Goal: Task Accomplishment & Management: Use online tool/utility

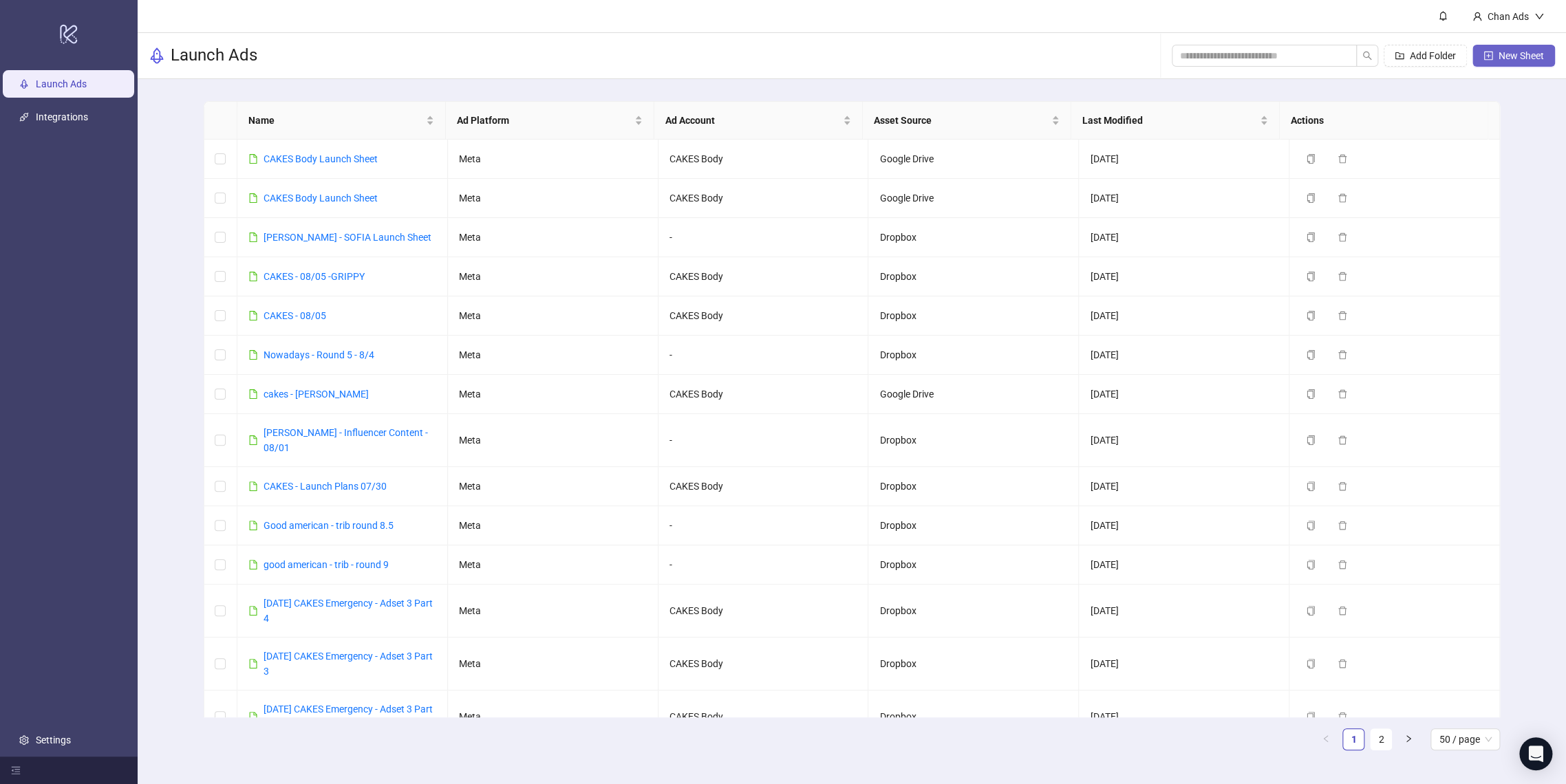
click at [1516, 57] on span "New Sheet" at bounding box center [1521, 55] width 46 height 11
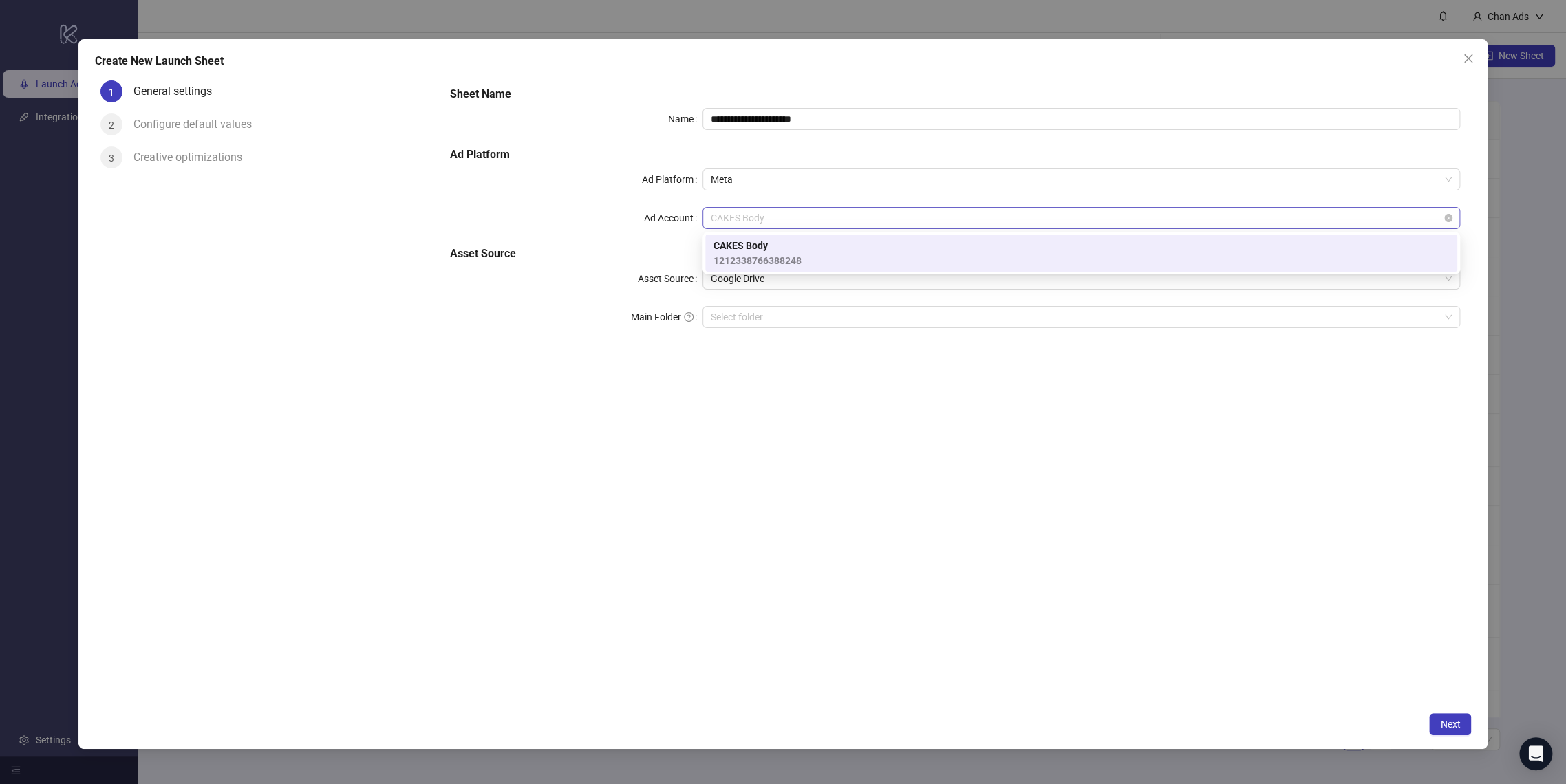
click at [861, 216] on span "CAKES Body" at bounding box center [1081, 217] width 741 height 20
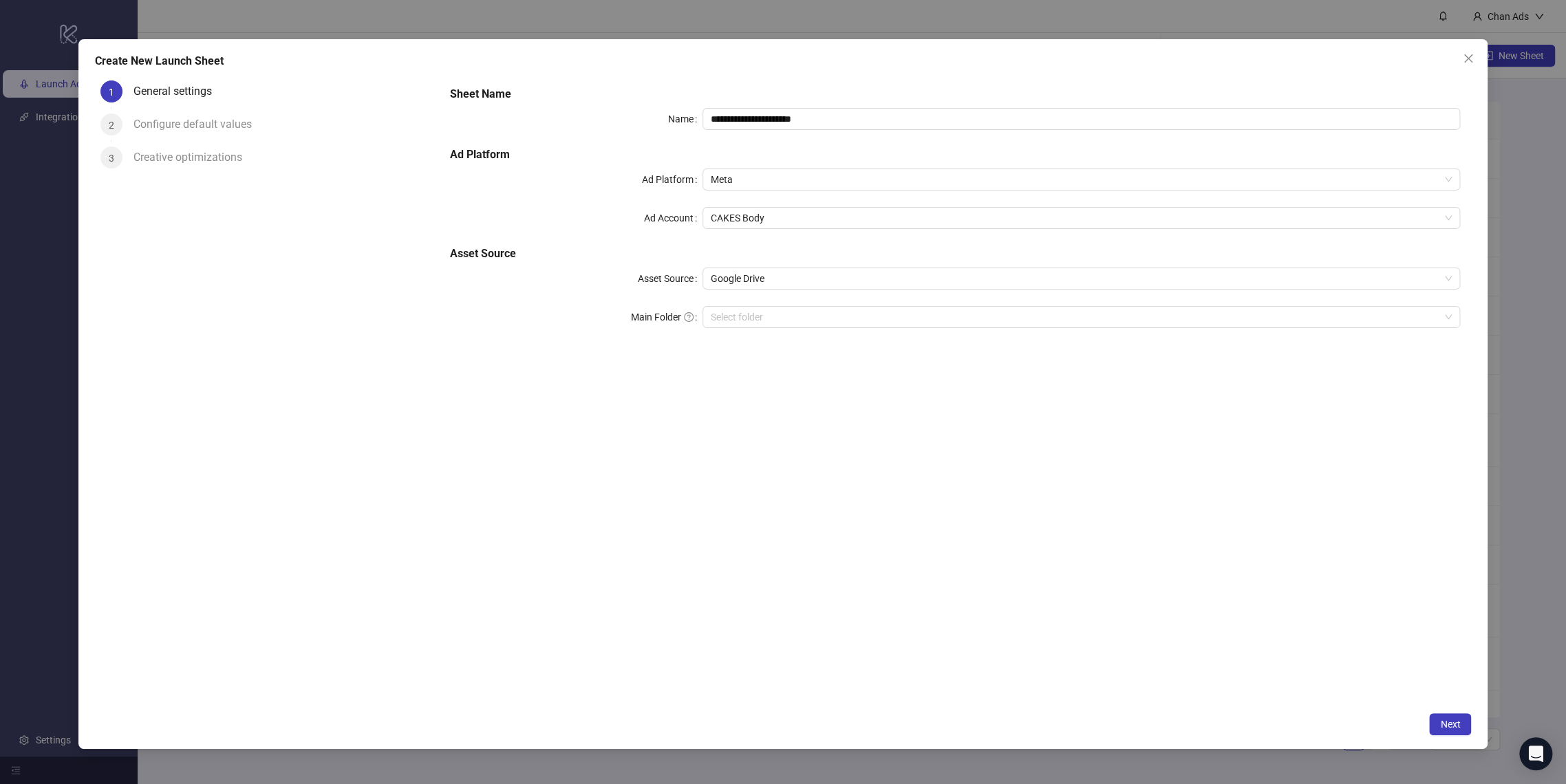
click at [757, 487] on div "**********" at bounding box center [954, 389] width 1032 height 630
click at [796, 312] on input "Main Folder" at bounding box center [1075, 316] width 729 height 20
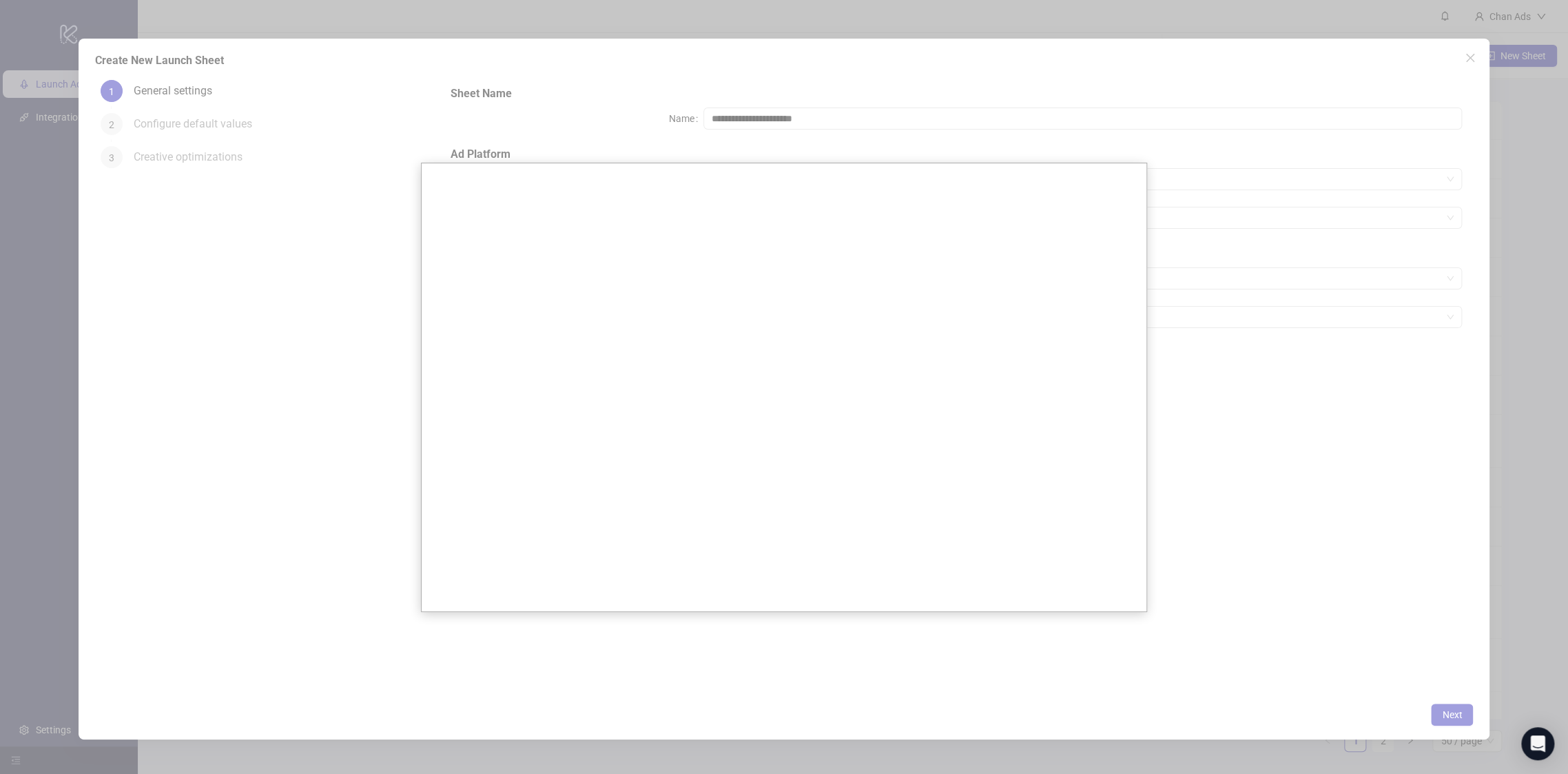
click at [1327, 198] on div at bounding box center [784, 393] width 1568 height 786
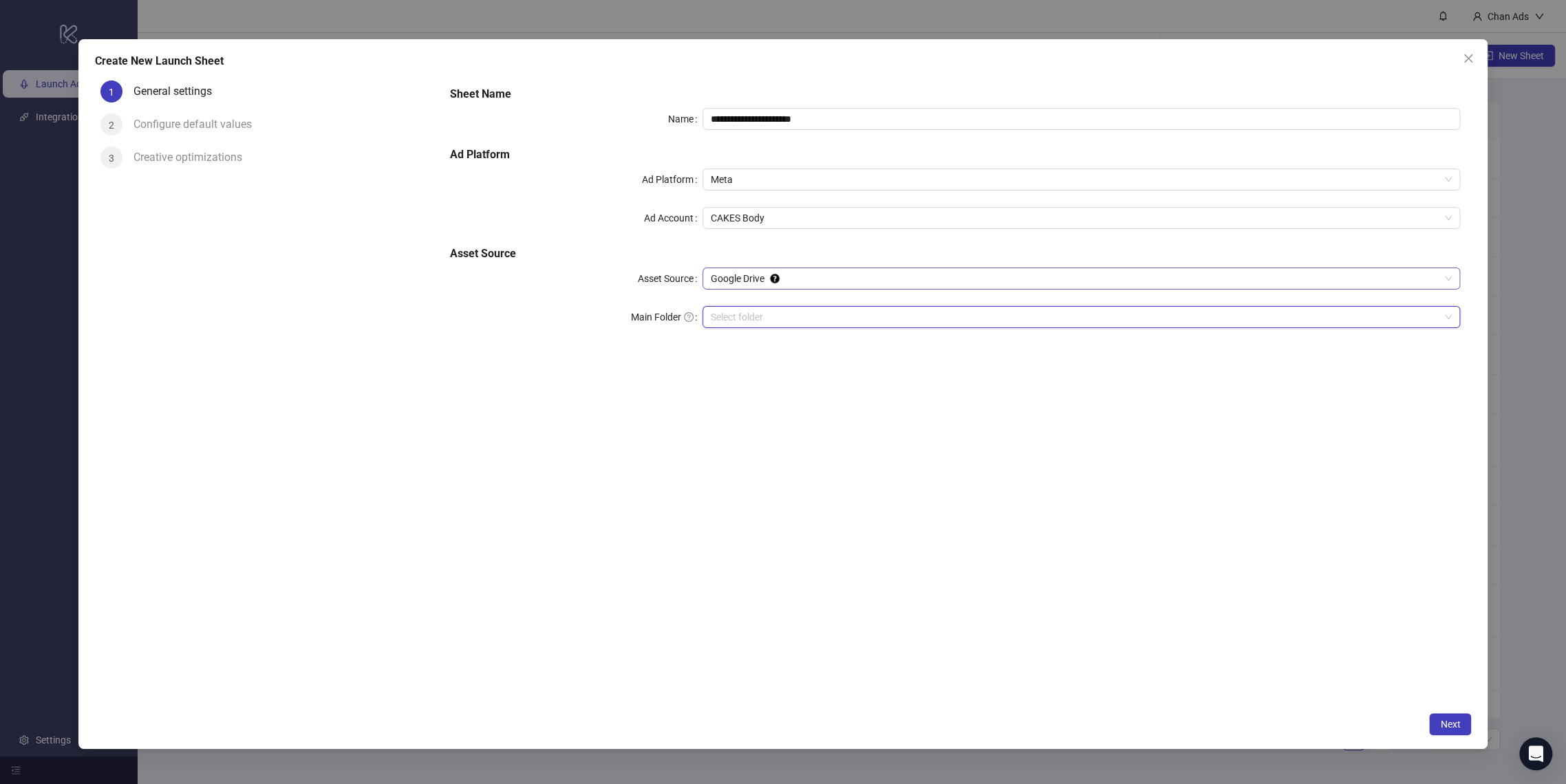
click at [1014, 287] on span "Google Drive" at bounding box center [1081, 278] width 741 height 20
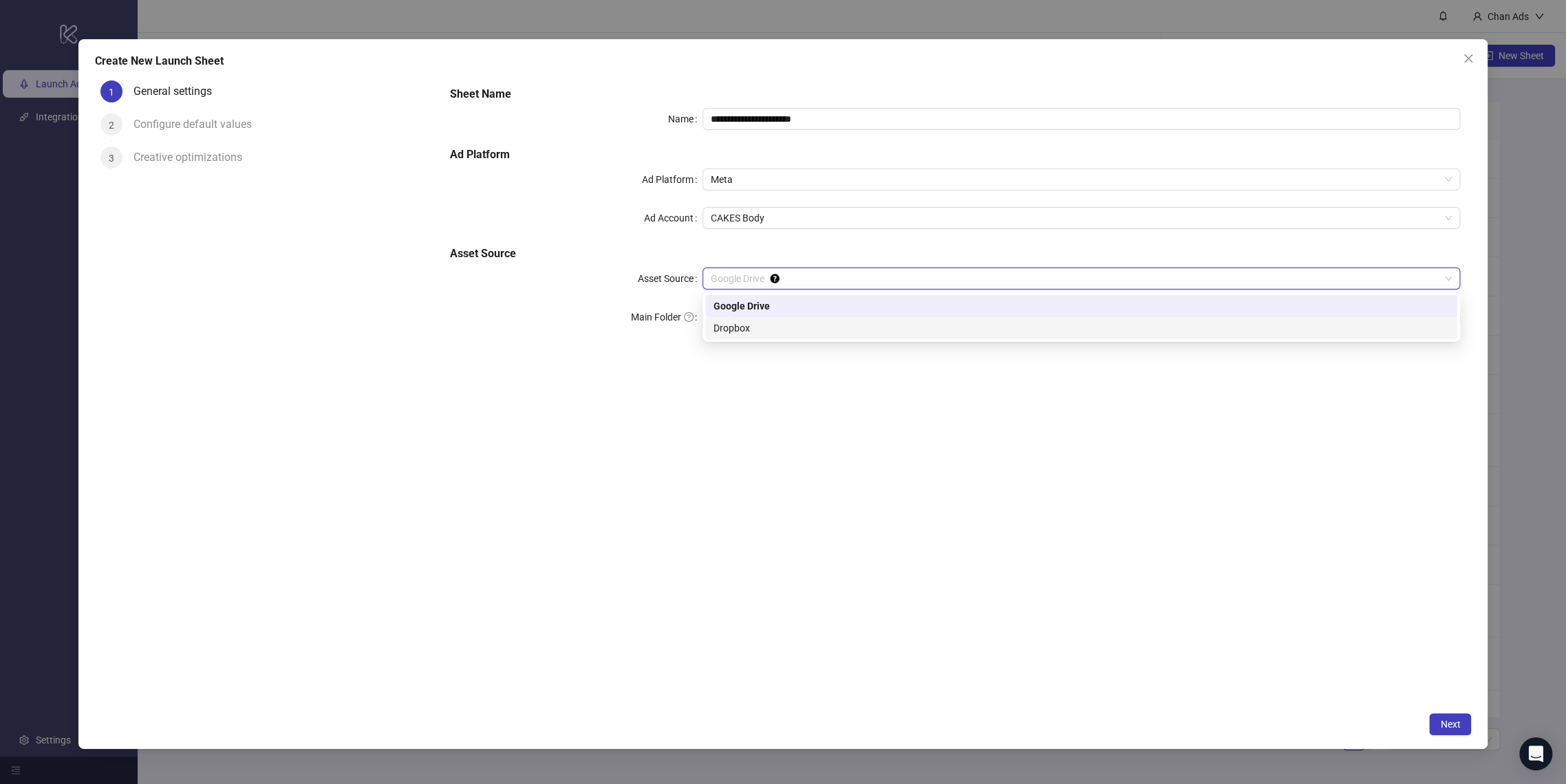
click at [911, 325] on div "Dropbox" at bounding box center [1082, 328] width 736 height 16
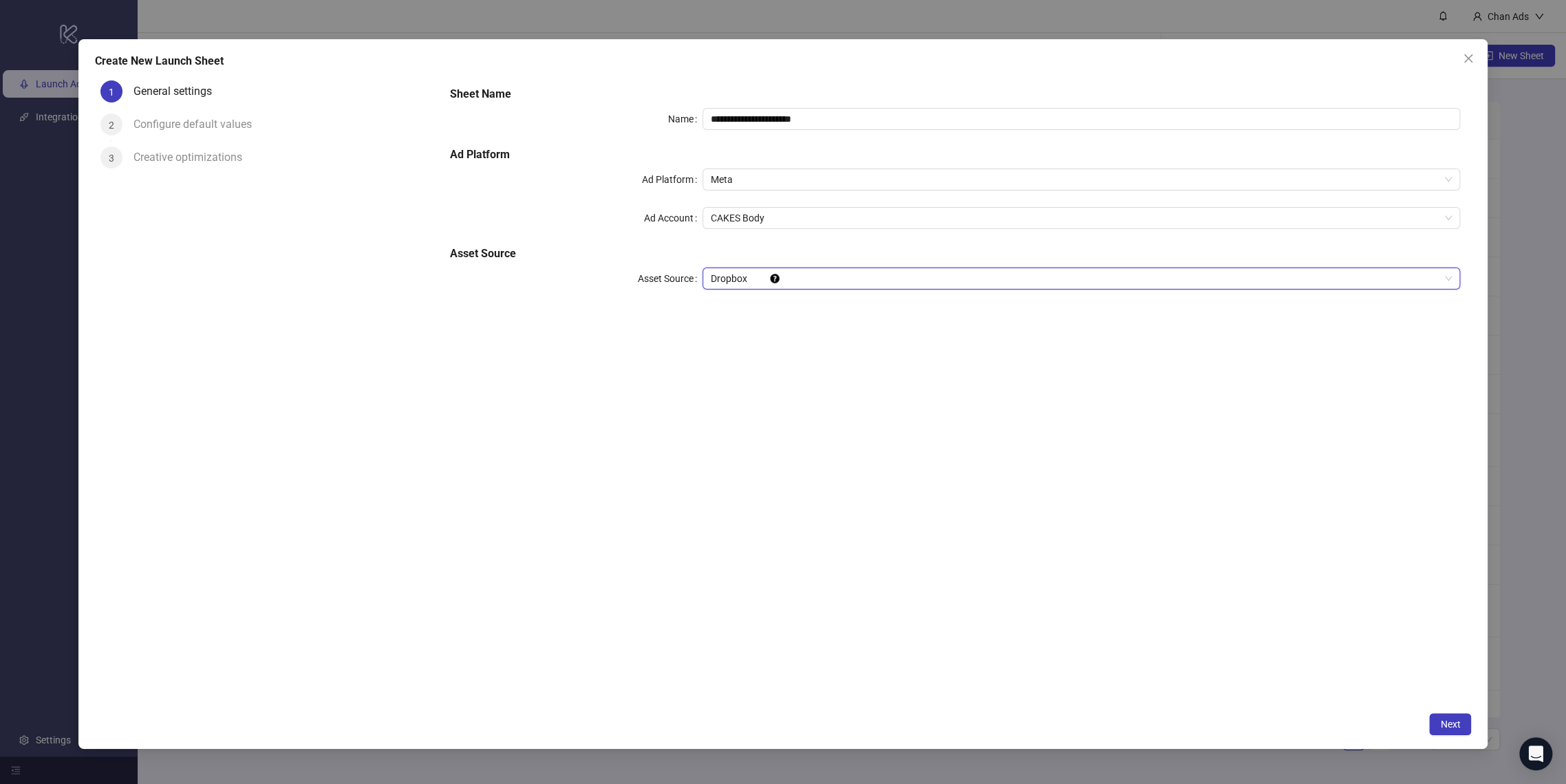
click at [767, 529] on div "**********" at bounding box center [954, 389] width 1032 height 630
click at [1464, 67] on button "Close" at bounding box center [1468, 58] width 22 height 22
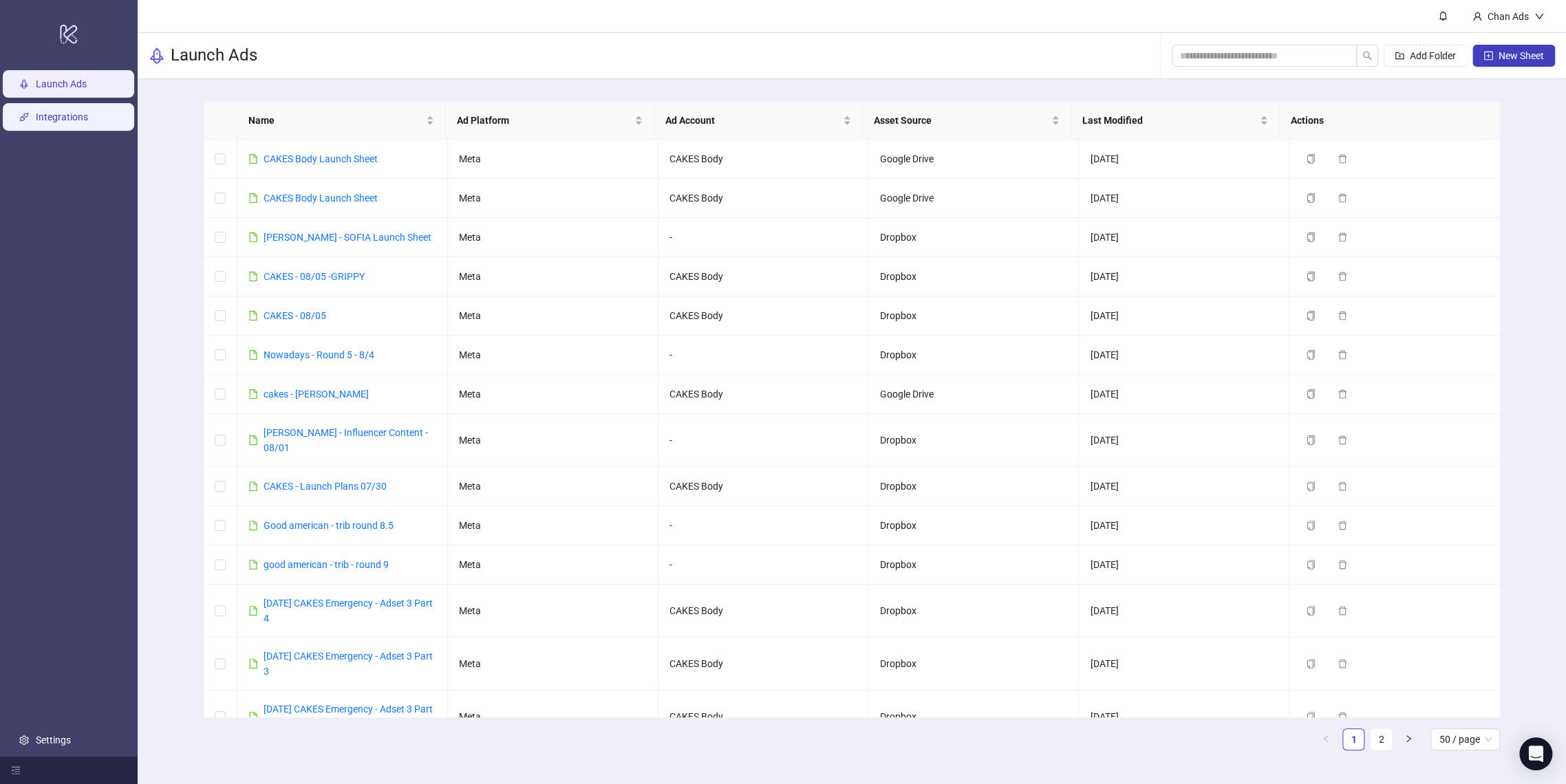
click at [36, 114] on link "Integrations" at bounding box center [62, 117] width 52 height 11
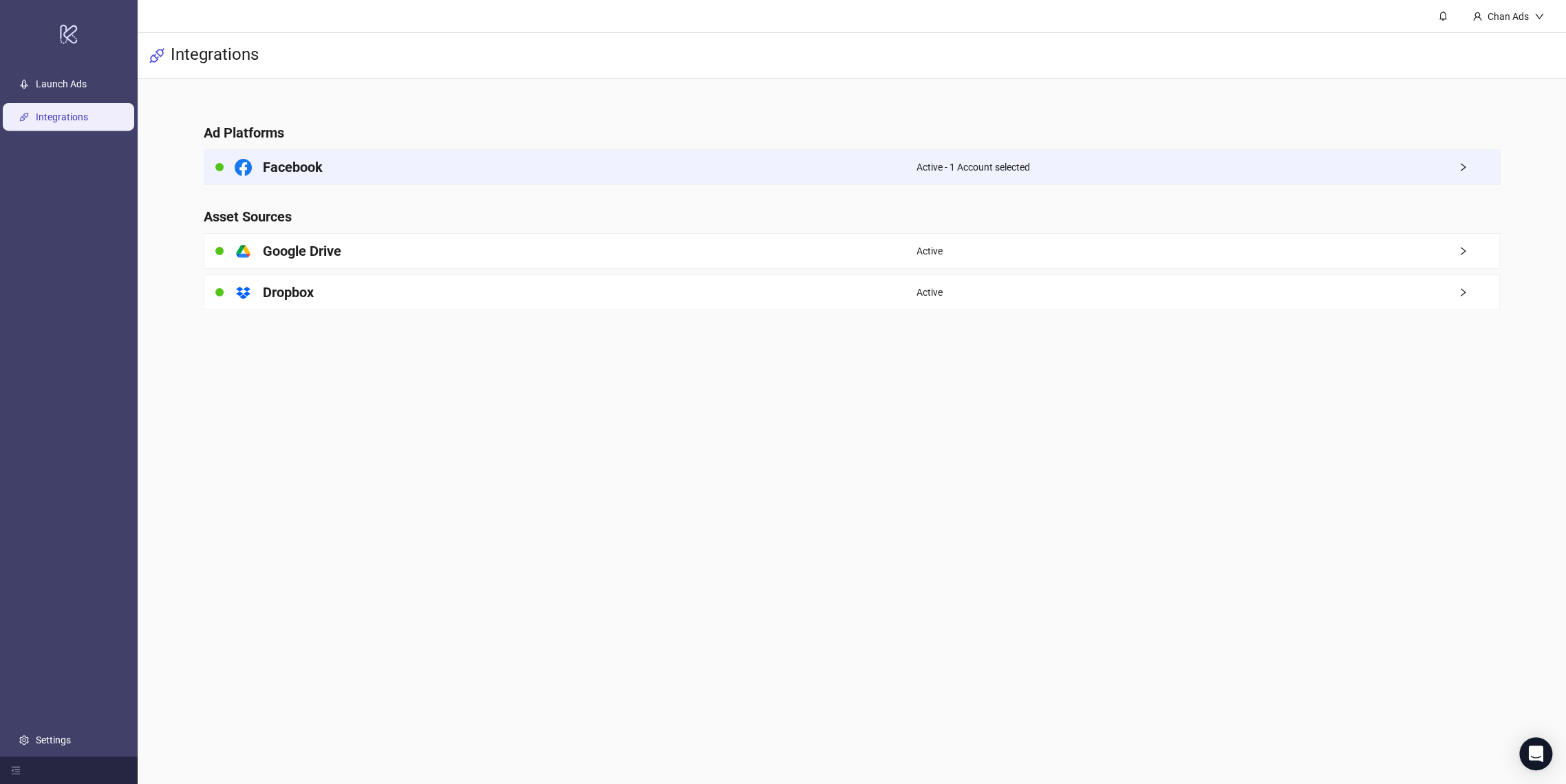
click at [651, 155] on div "Facebook" at bounding box center [559, 166] width 712 height 34
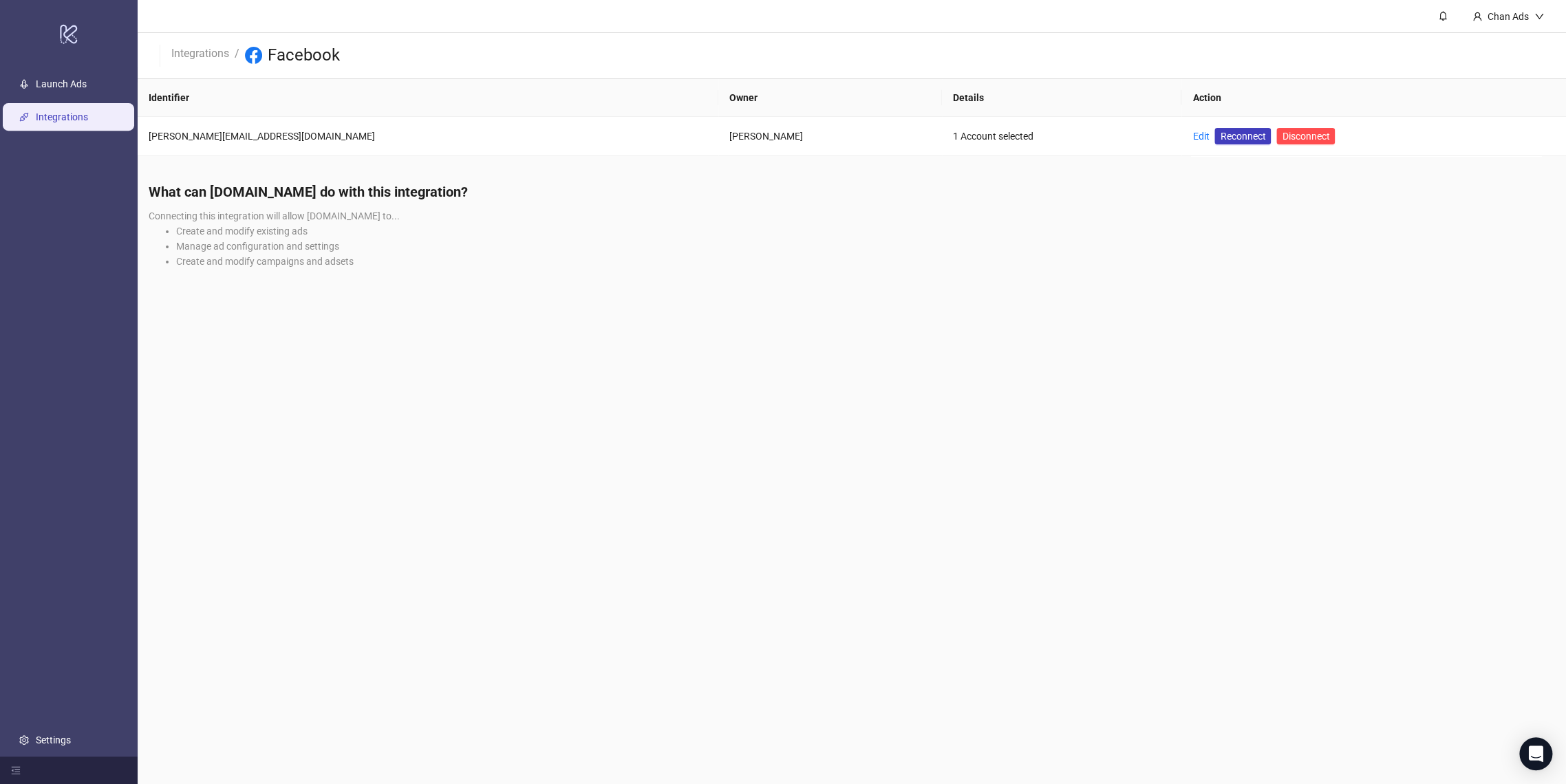
click at [420, 242] on li "Manage ad configuration and settings" at bounding box center [865, 246] width 1379 height 16
click at [353, 225] on li "Create and modify existing ads" at bounding box center [865, 231] width 1379 height 16
